Goal: Task Accomplishment & Management: Use online tool/utility

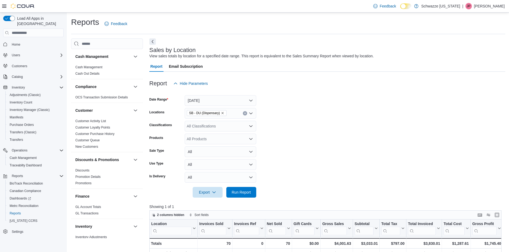
scroll to position [107, 0]
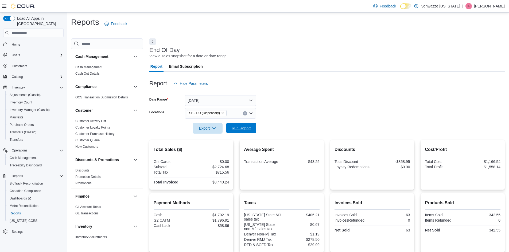
scroll to position [67, 0]
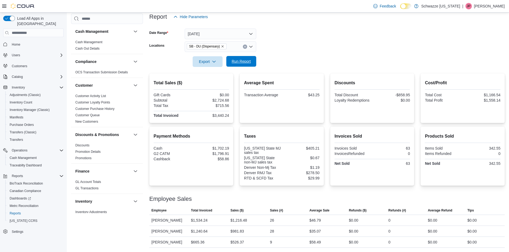
click at [239, 64] on span "Run Report" at bounding box center [240, 61] width 23 height 11
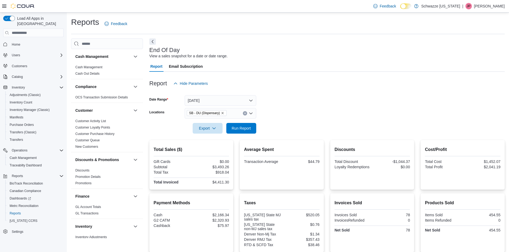
scroll to position [67, 0]
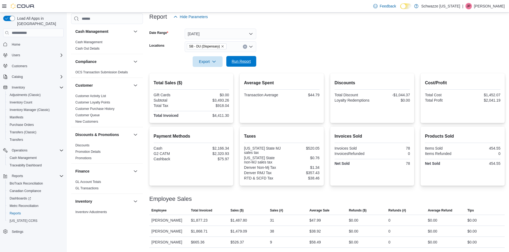
click at [231, 59] on span "Run Report" at bounding box center [240, 61] width 23 height 11
click at [317, 22] on div "Report Hide Parameters Date Range [DATE] Locations SB - DU (Dispensary) Export …" at bounding box center [326, 126] width 355 height 243
